Goal: Task Accomplishment & Management: Use online tool/utility

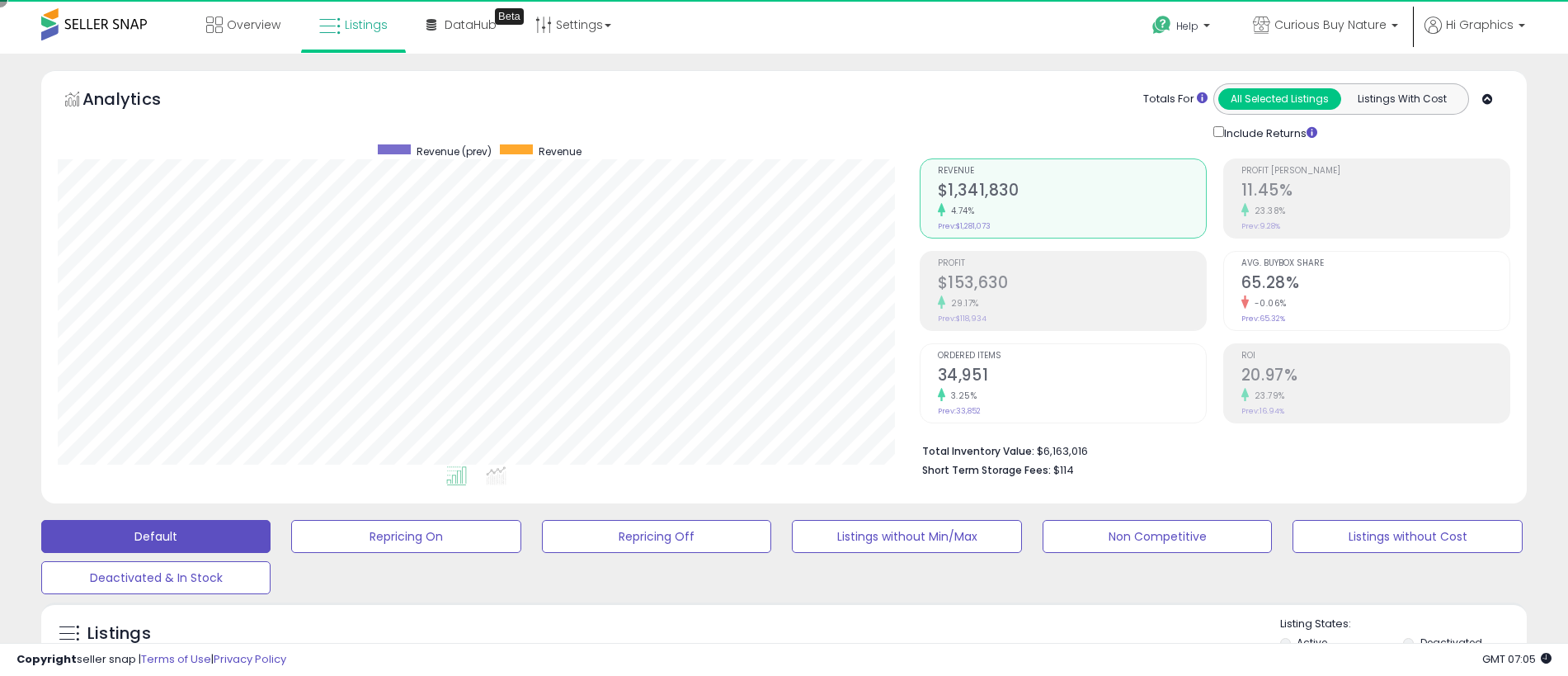
scroll to position [338, 862]
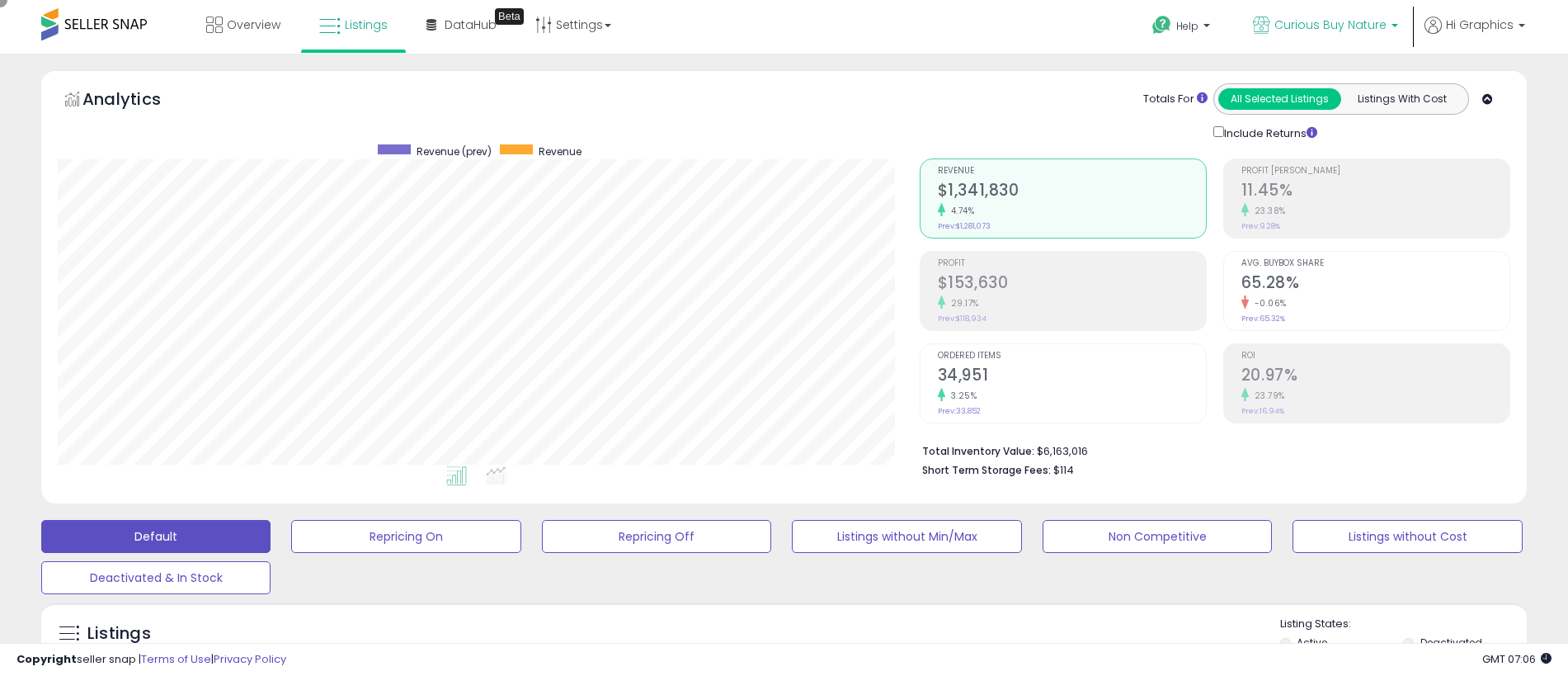
click at [1334, 25] on span "Curious Buy Nature" at bounding box center [1330, 25] width 112 height 17
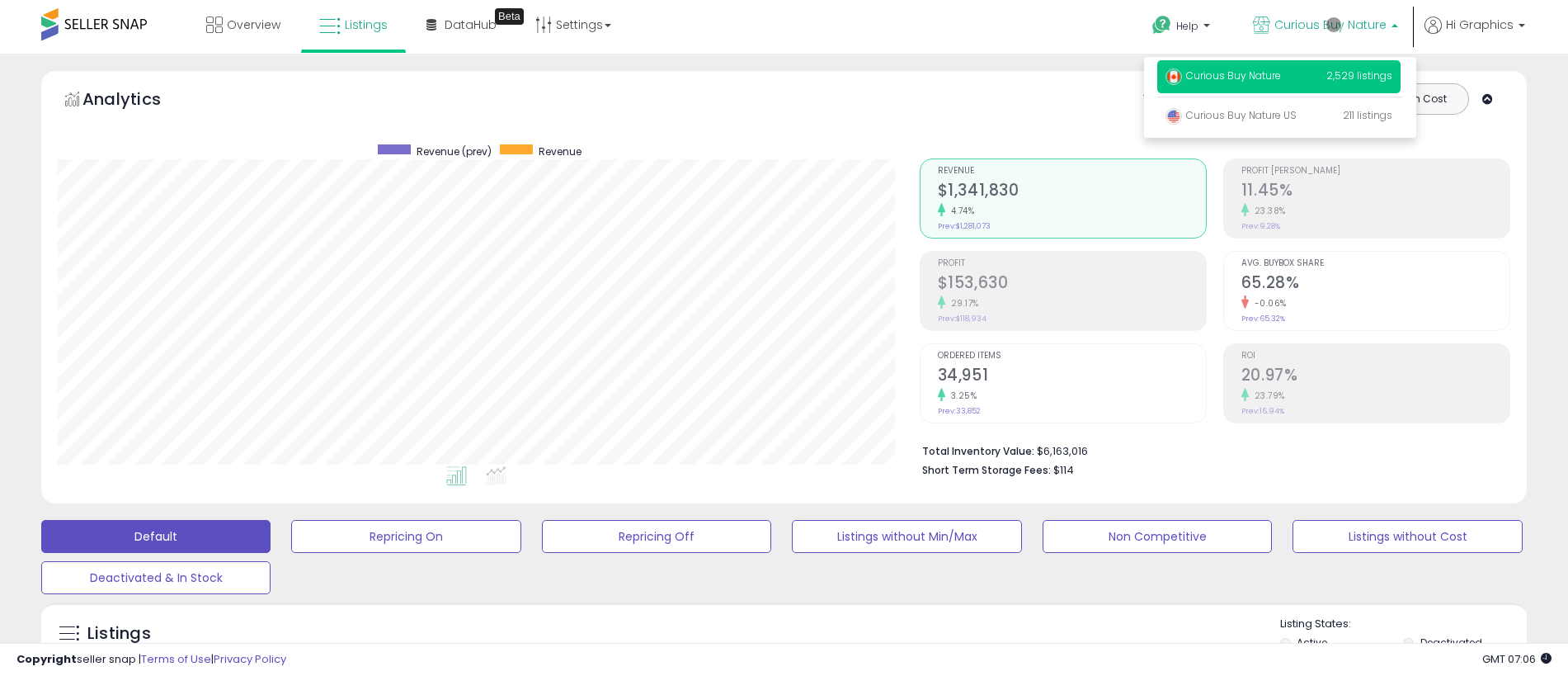
click at [1281, 78] on p "Curious Buy Nature 2,529 listings" at bounding box center [1278, 77] width 243 height 33
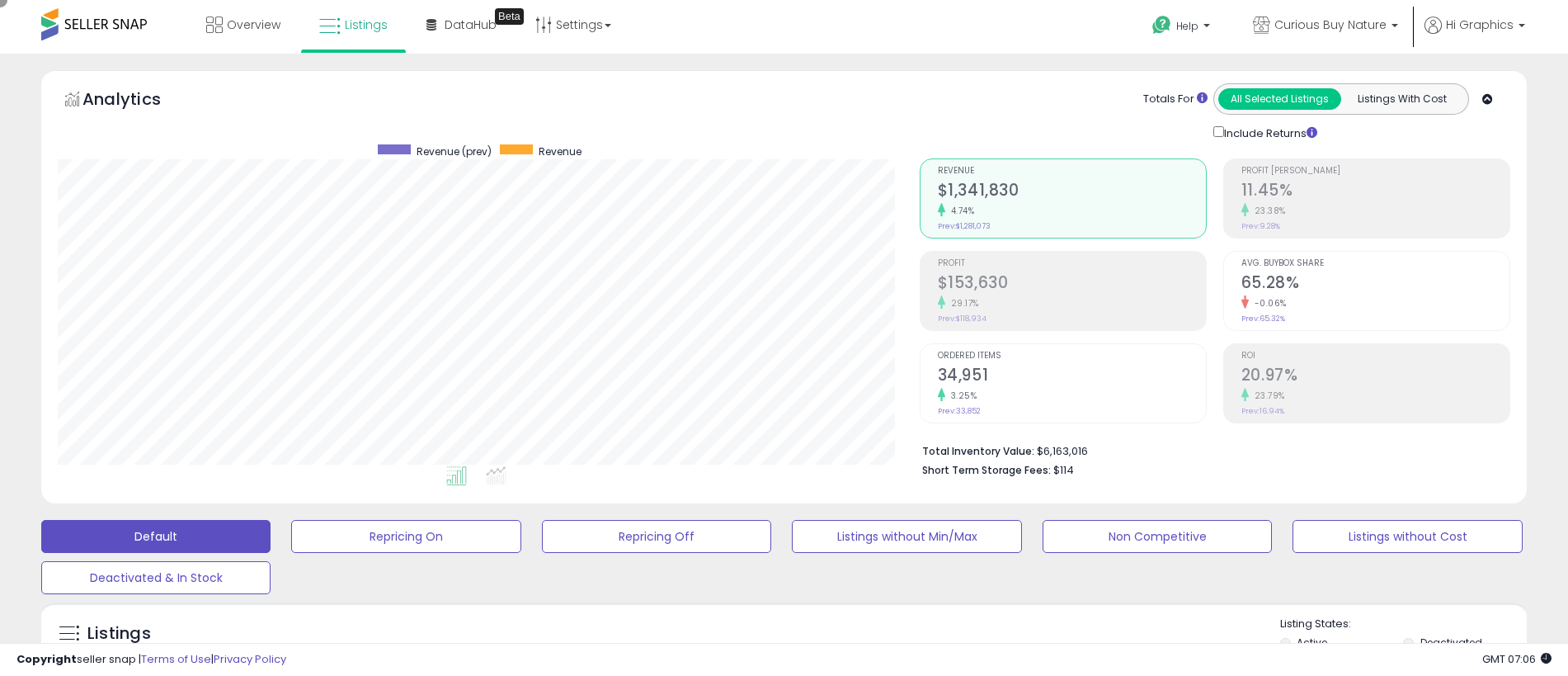
scroll to position [411, 0]
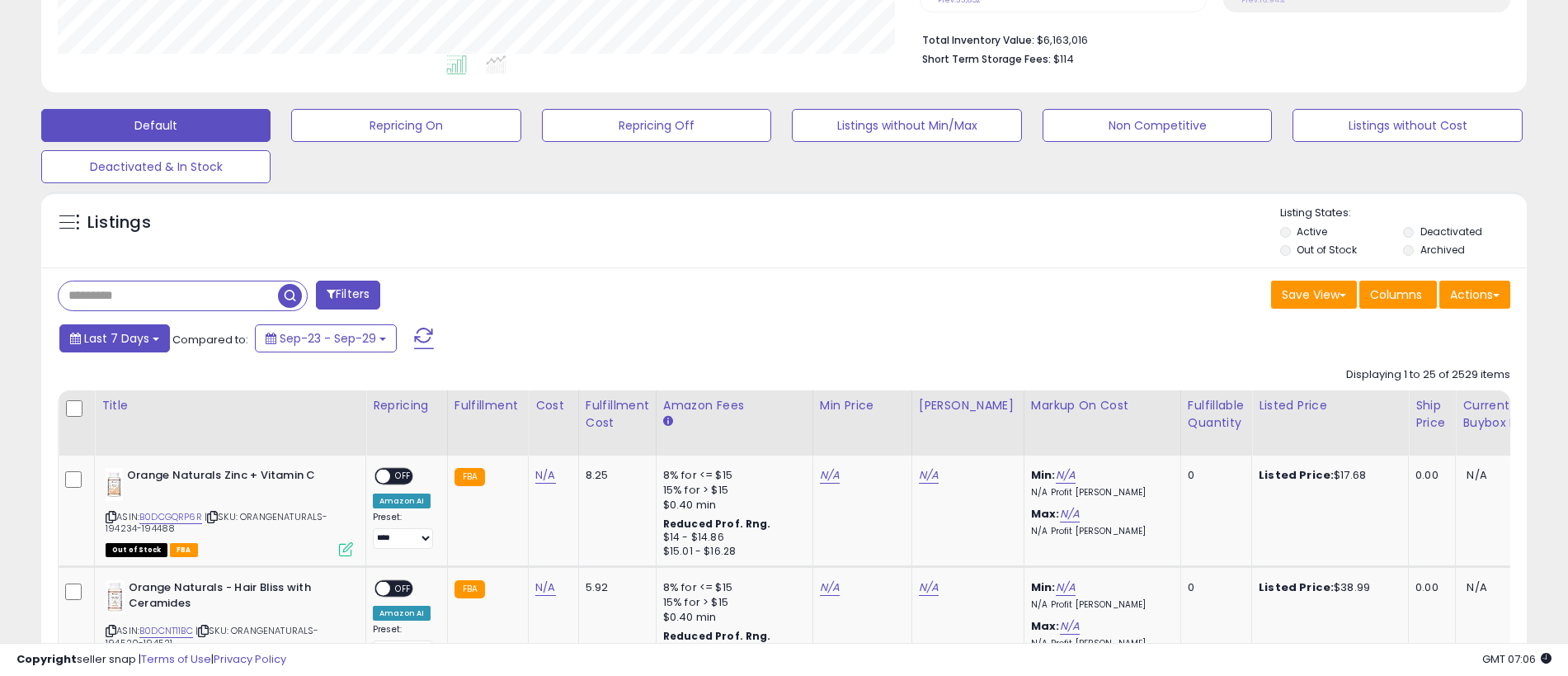
click at [114, 337] on span "Last 7 Days" at bounding box center [117, 338] width 65 height 17
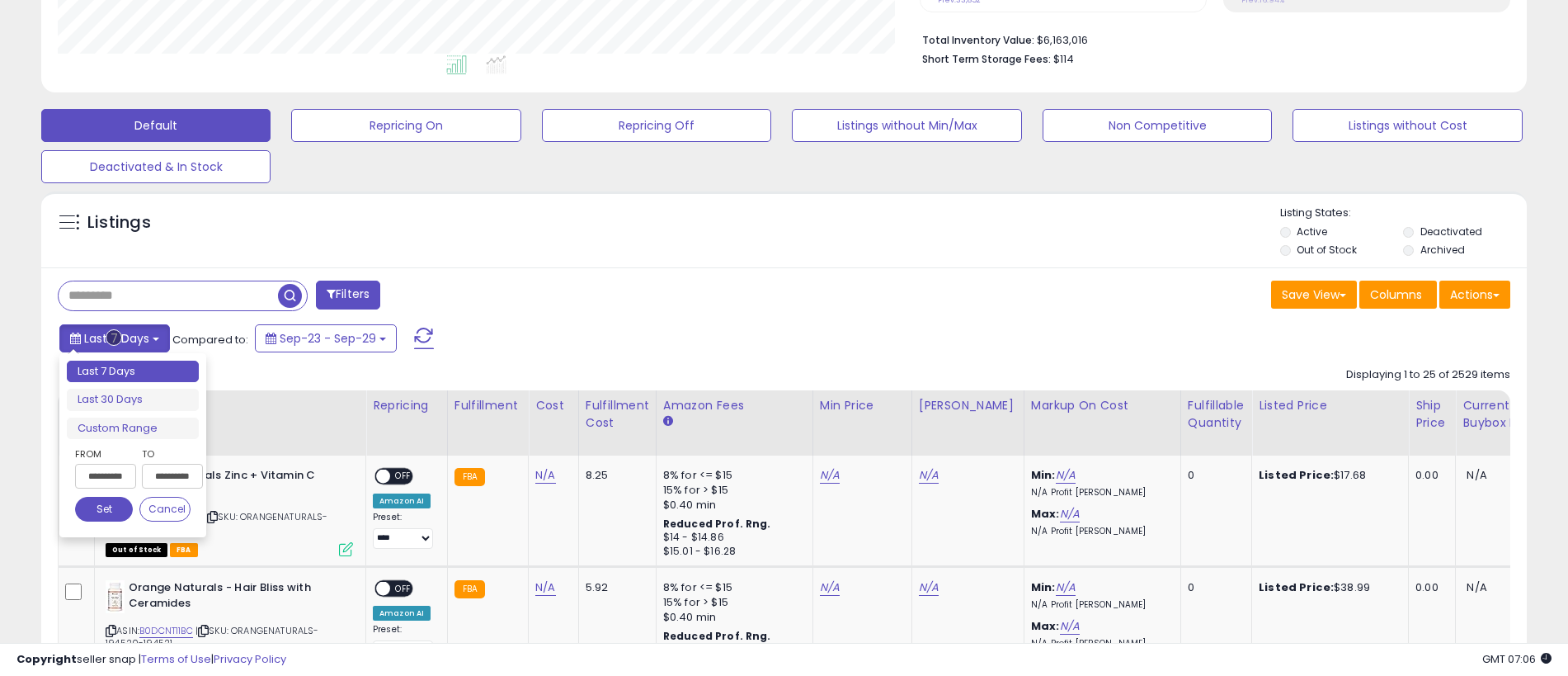
type input "**********"
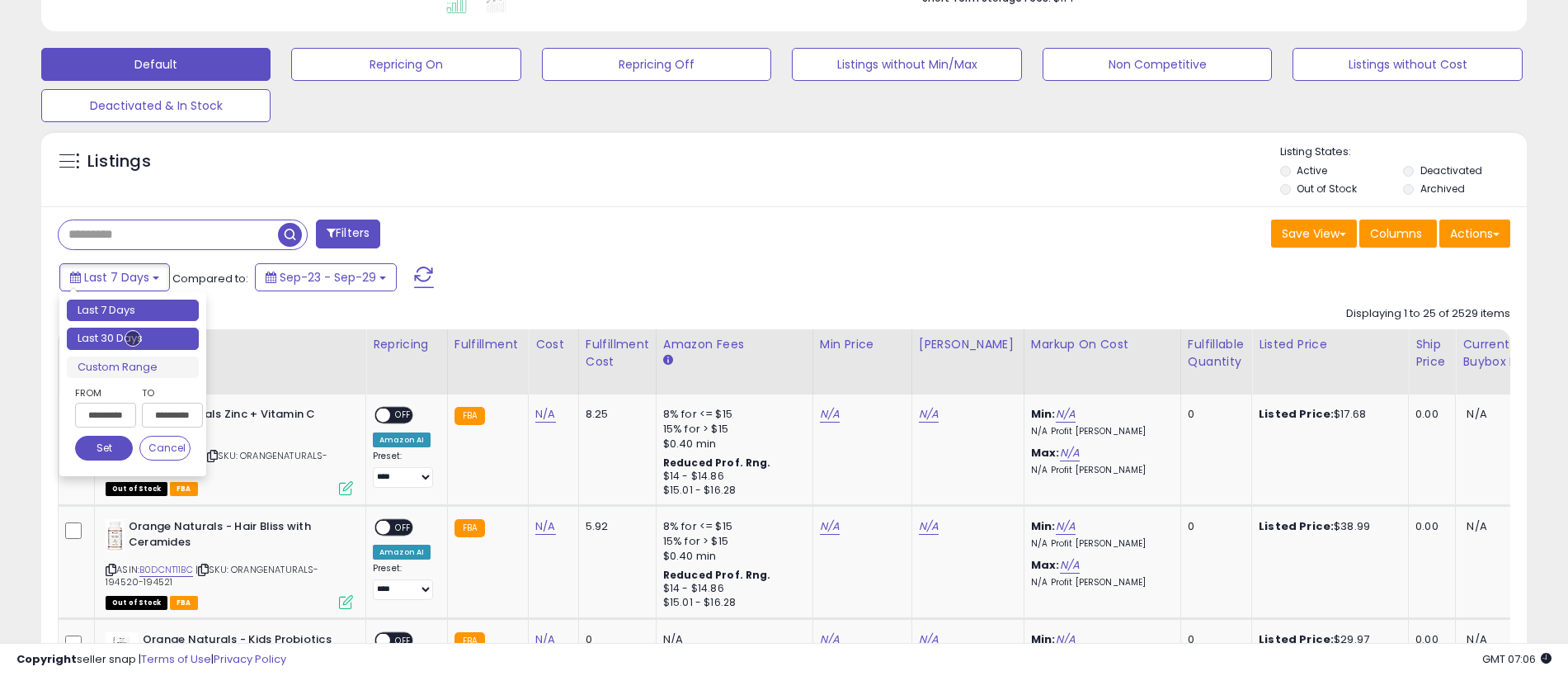
click at [132, 338] on li "Last 30 Days" at bounding box center [132, 338] width 132 height 22
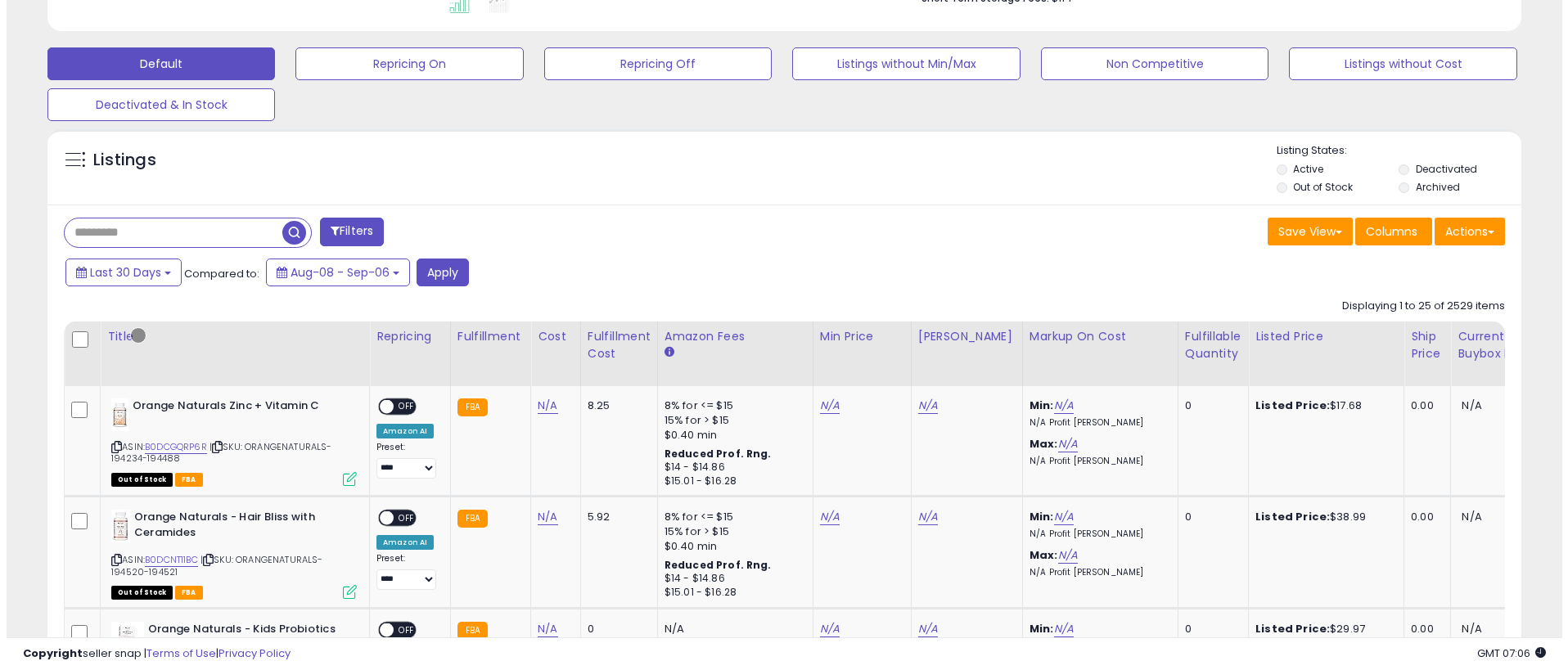
scroll to position [364, 0]
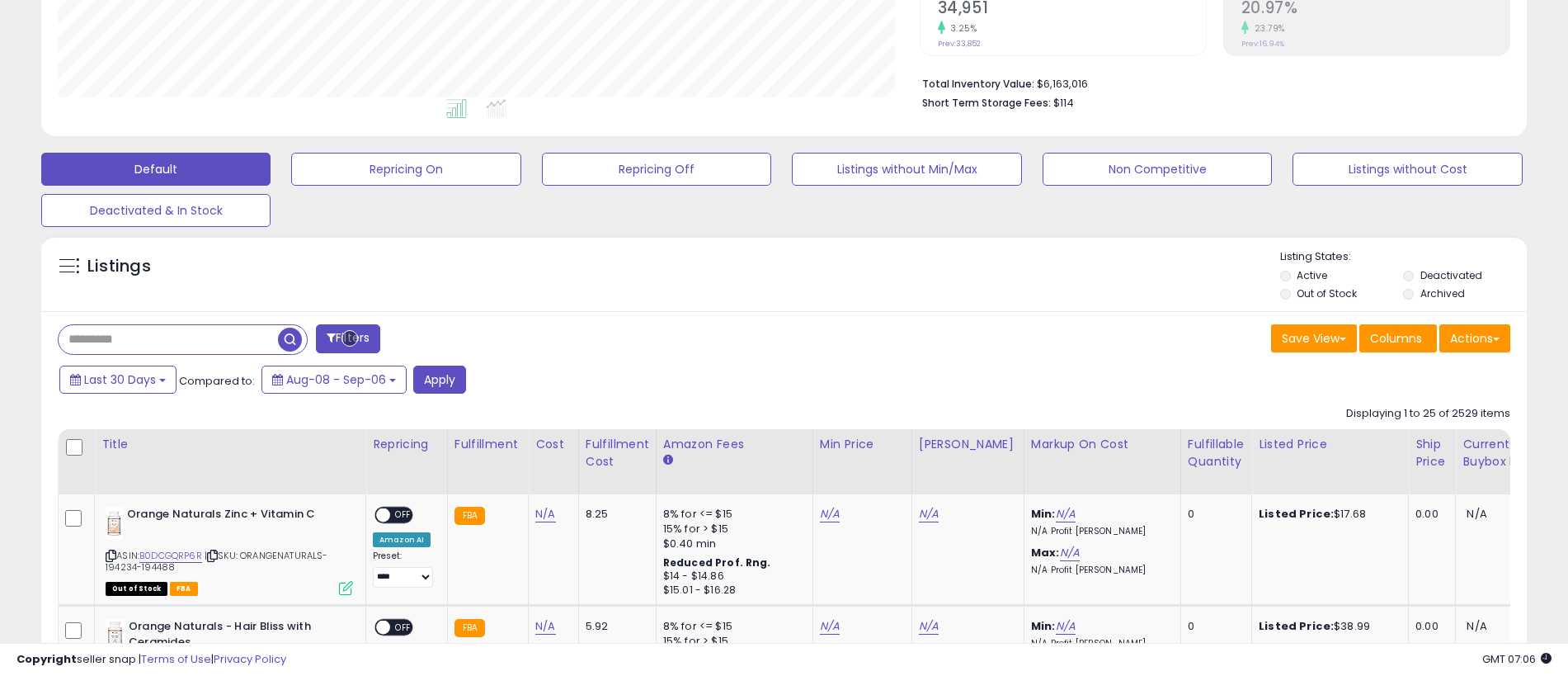
click at [349, 338] on button "Filters" at bounding box center [347, 338] width 64 height 29
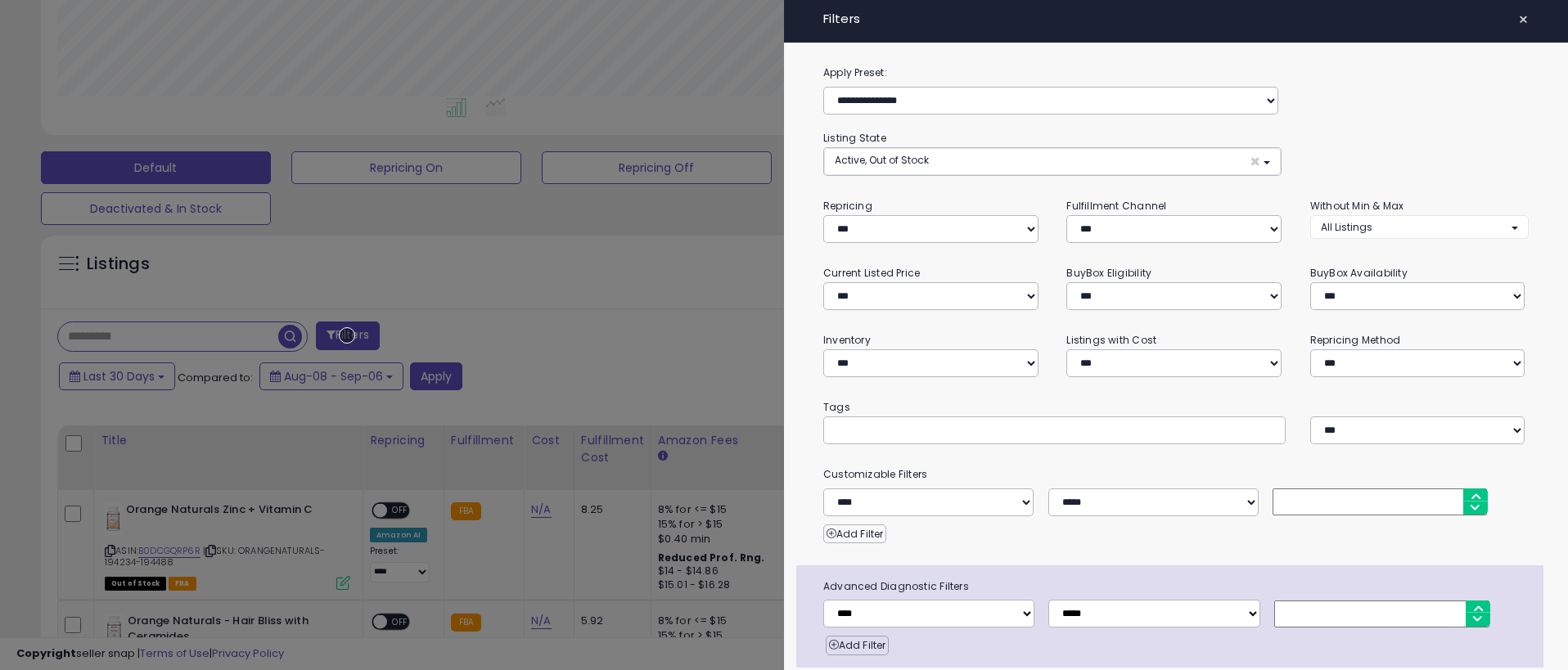
scroll to position [64, 0]
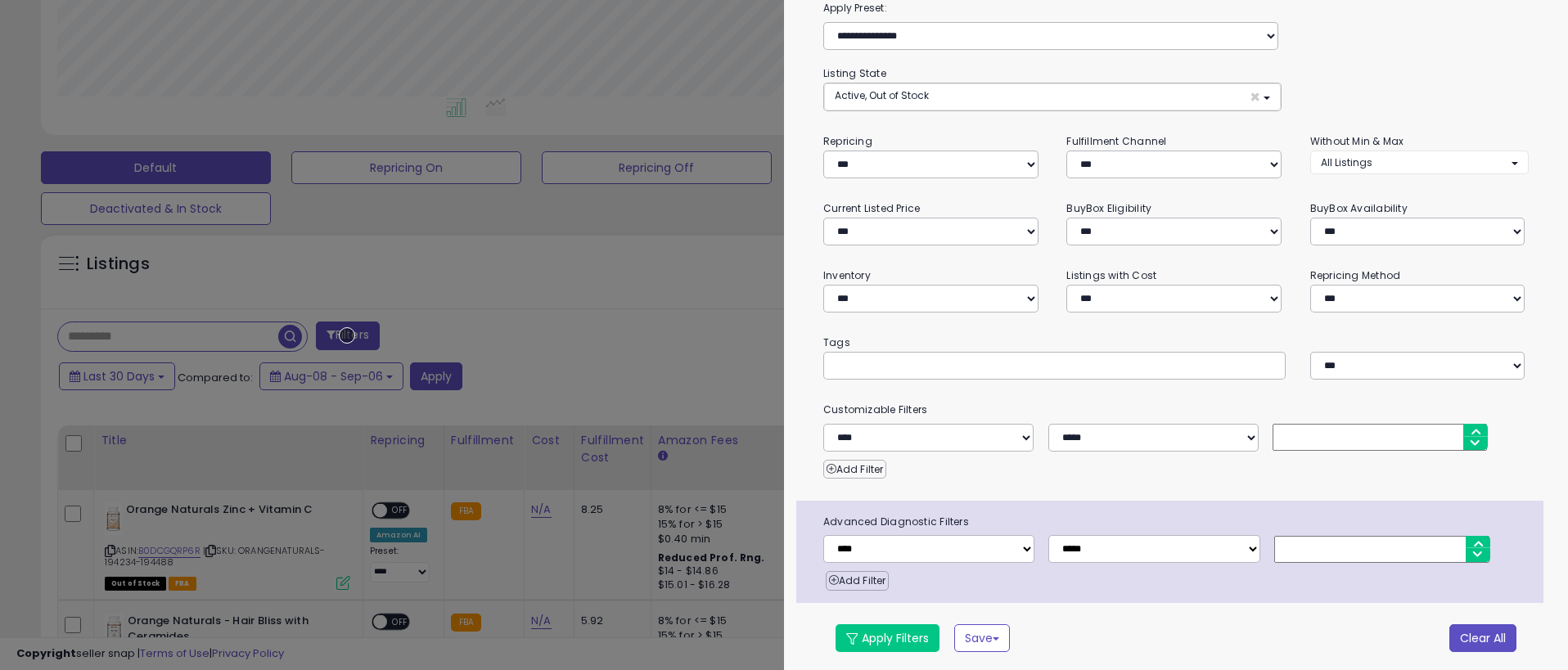
click at [1470, 634] on button "Clear All" at bounding box center [1482, 638] width 67 height 28
select select "*"
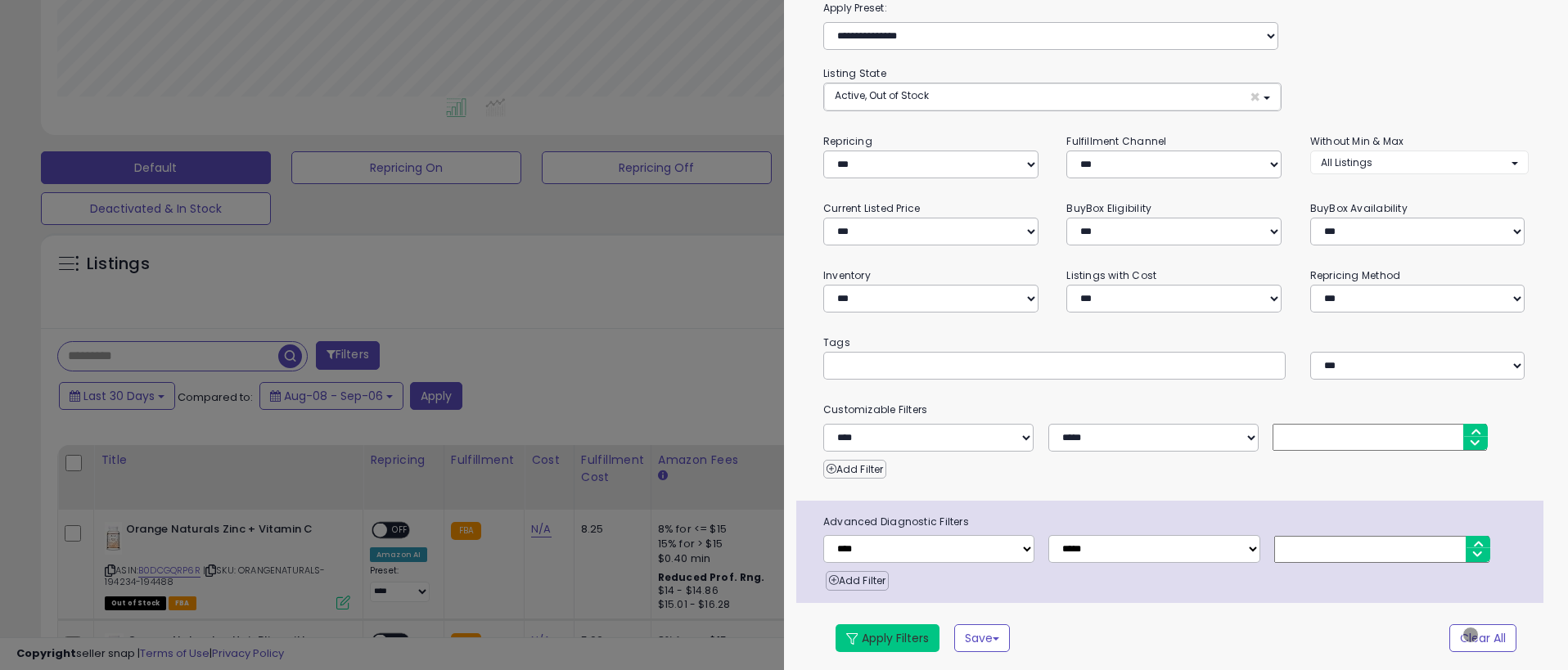
click at [887, 634] on button "Apply Filters" at bounding box center [887, 638] width 104 height 28
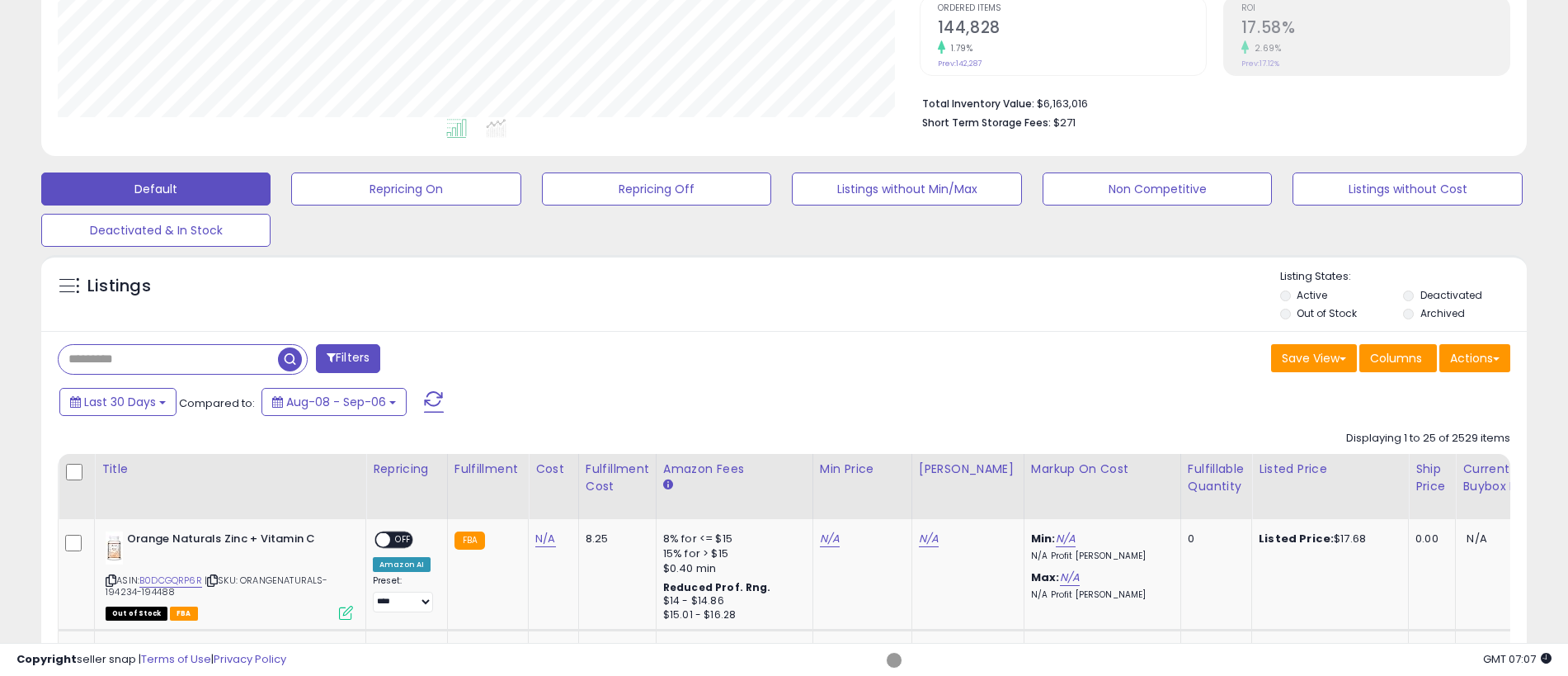
scroll to position [366, 0]
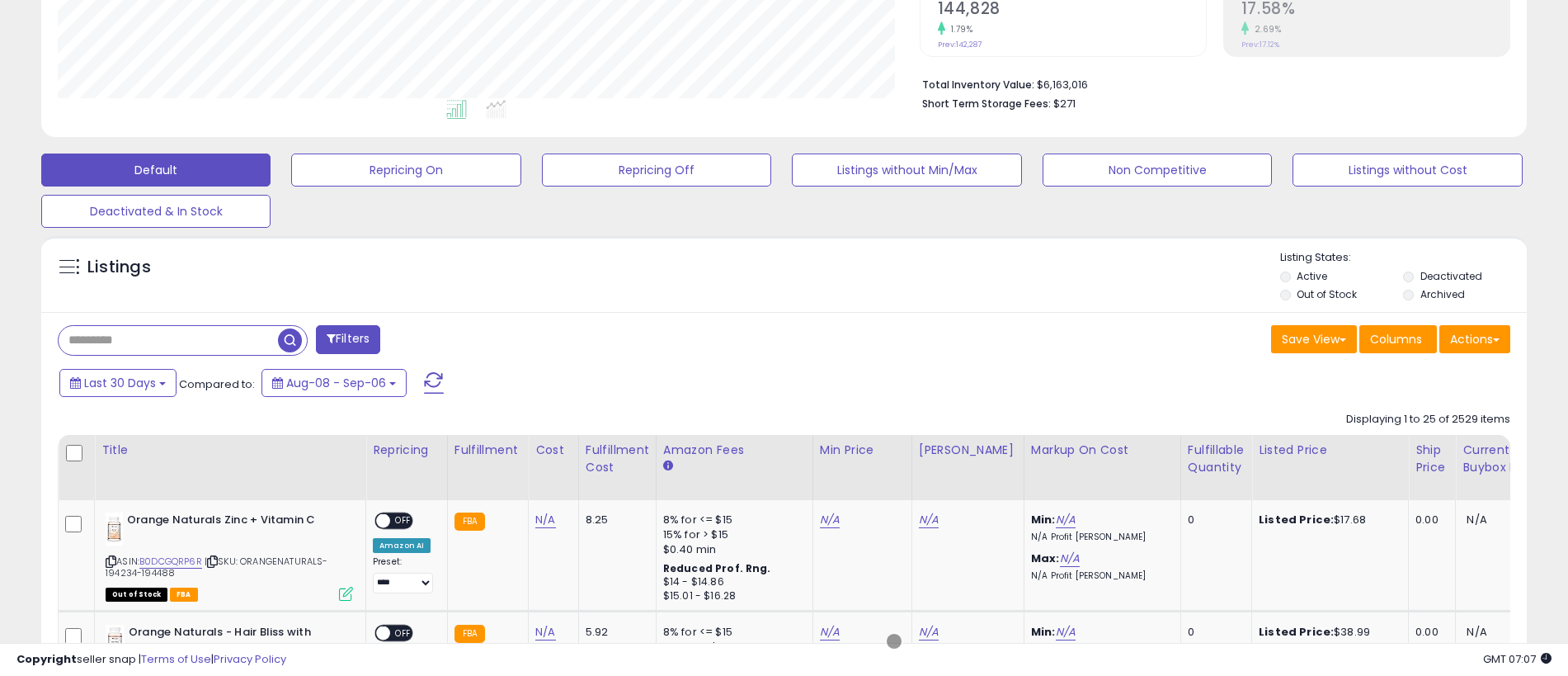
click at [291, 337] on span "button" at bounding box center [290, 340] width 24 height 24
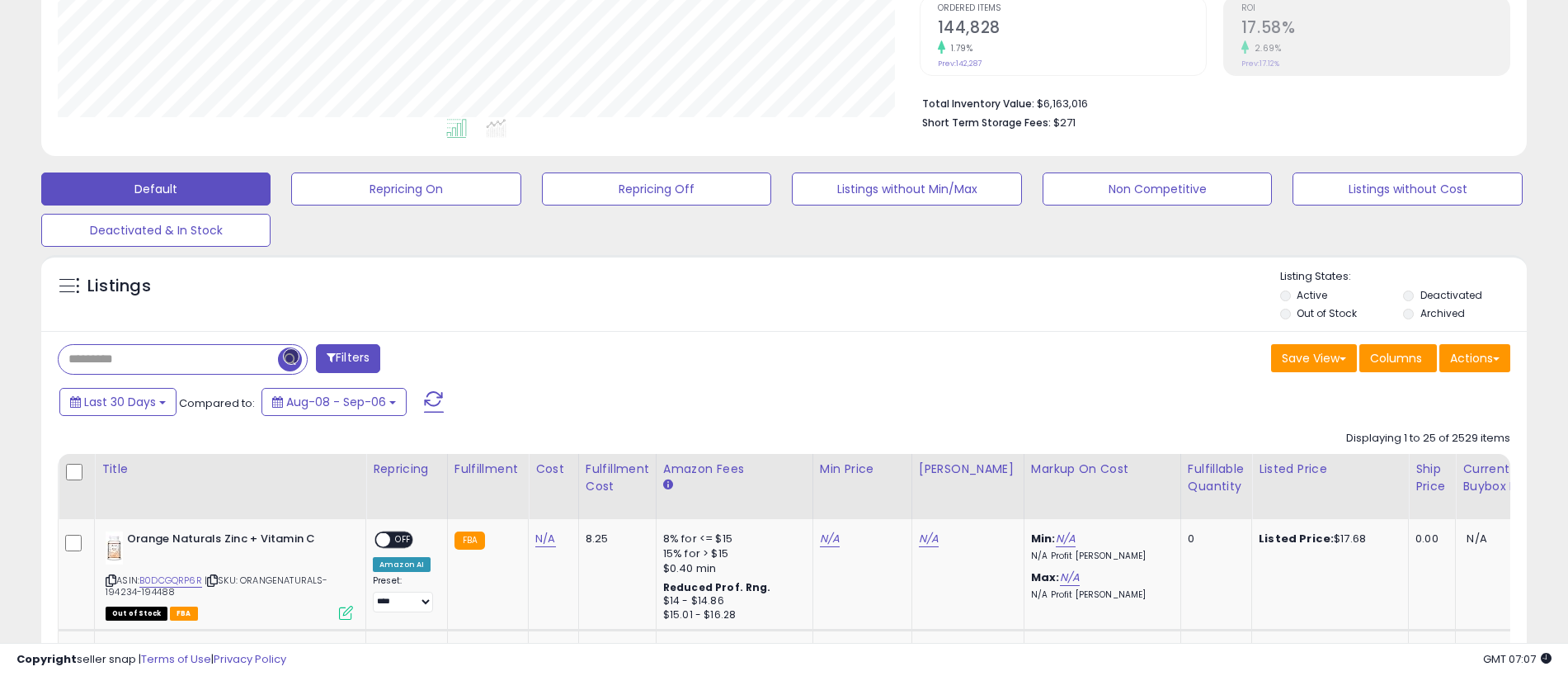
scroll to position [367, 0]
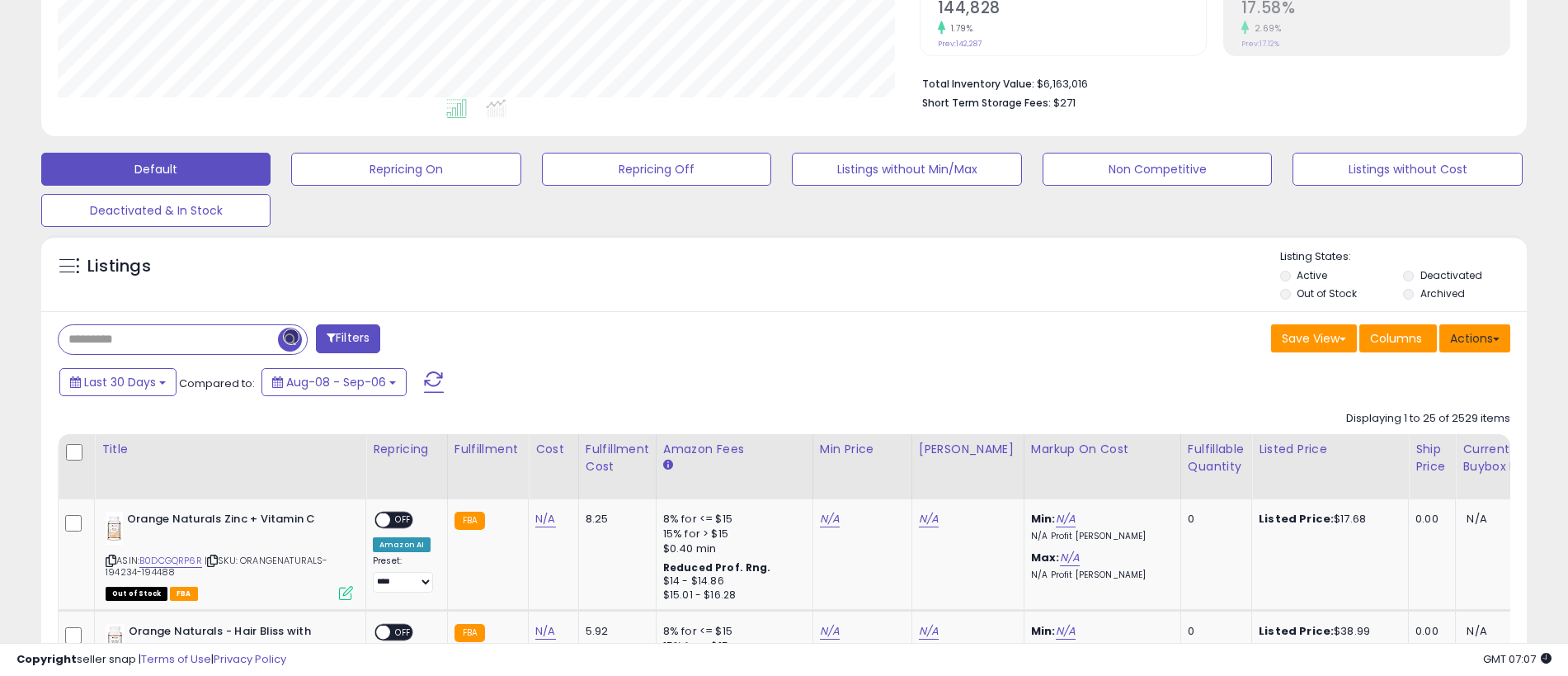
click at [1474, 337] on button "Actions" at bounding box center [1474, 338] width 71 height 28
click at [1407, 443] on link "Export All Columns" at bounding box center [1407, 443] width 181 height 25
